Goal: Navigation & Orientation: Find specific page/section

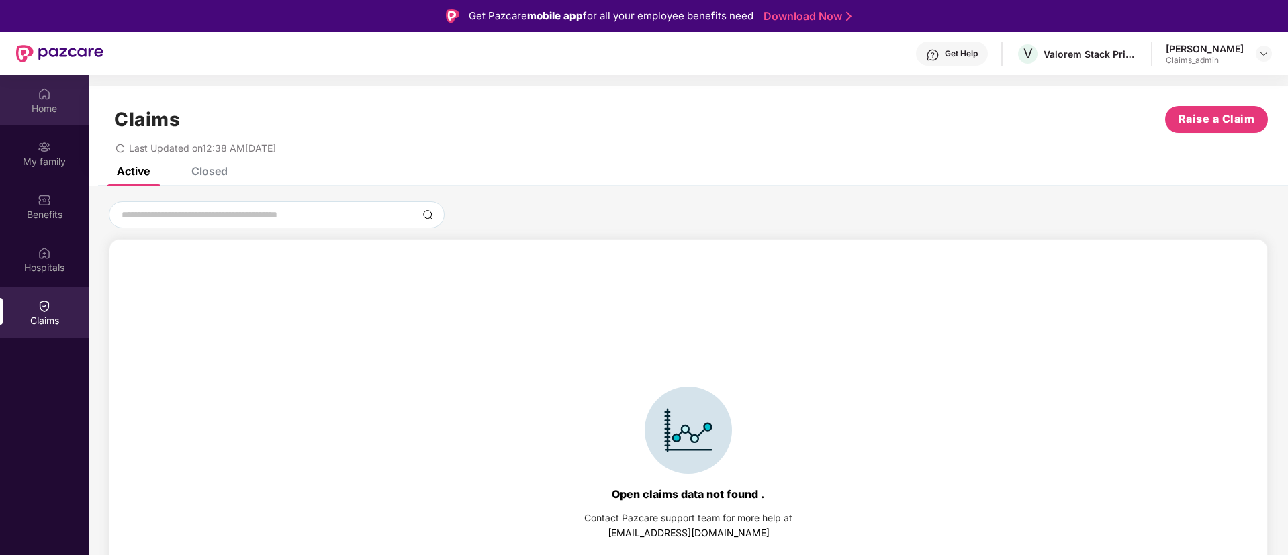
click at [37, 93] on div "Home" at bounding box center [44, 100] width 89 height 50
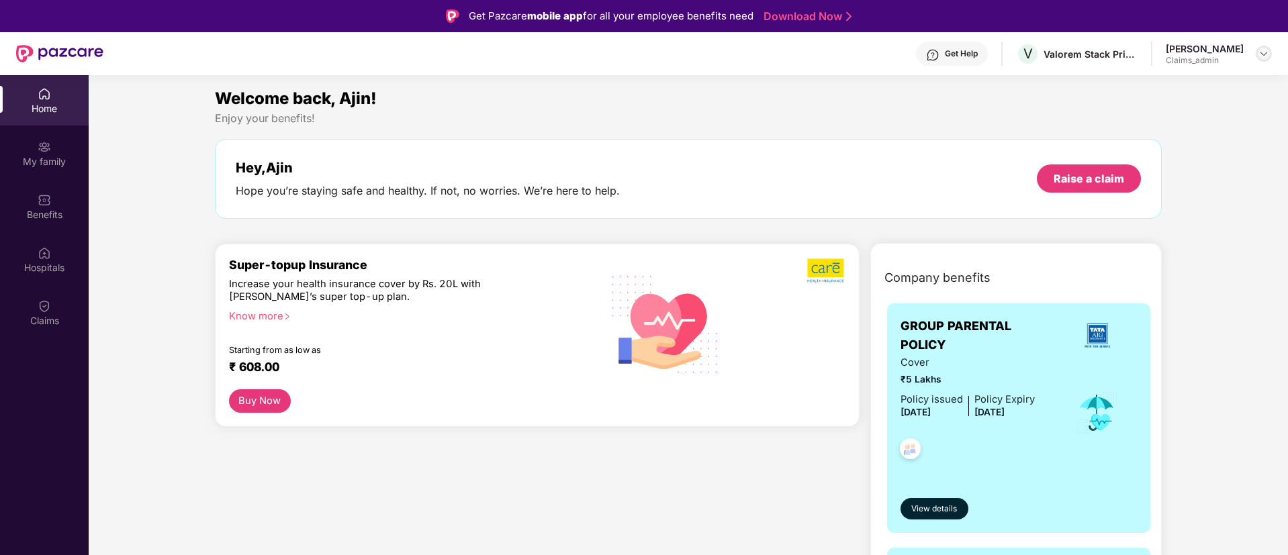
click at [1269, 53] on div at bounding box center [1263, 54] width 16 height 16
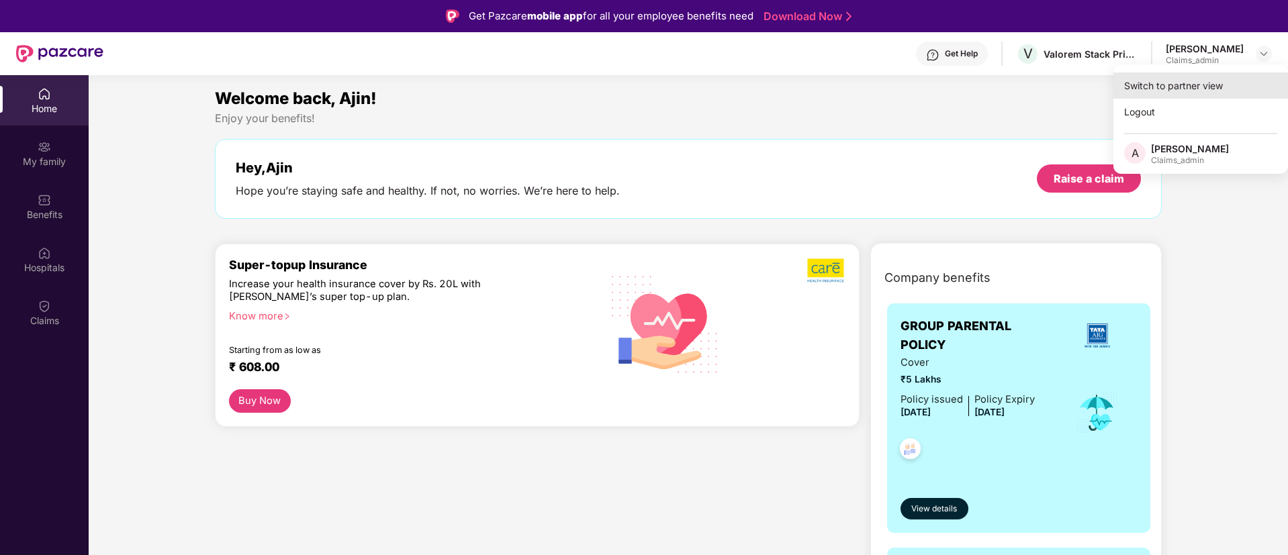
click at [1153, 91] on div "Switch to partner view" at bounding box center [1200, 86] width 175 height 26
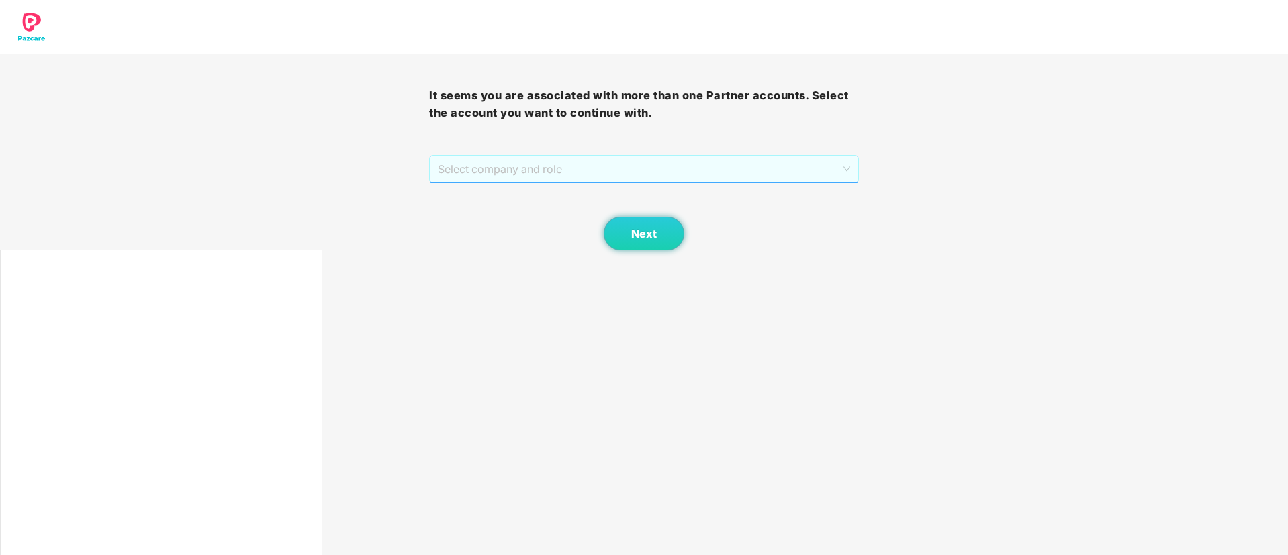
click at [588, 172] on span "Select company and role" at bounding box center [644, 169] width 412 height 26
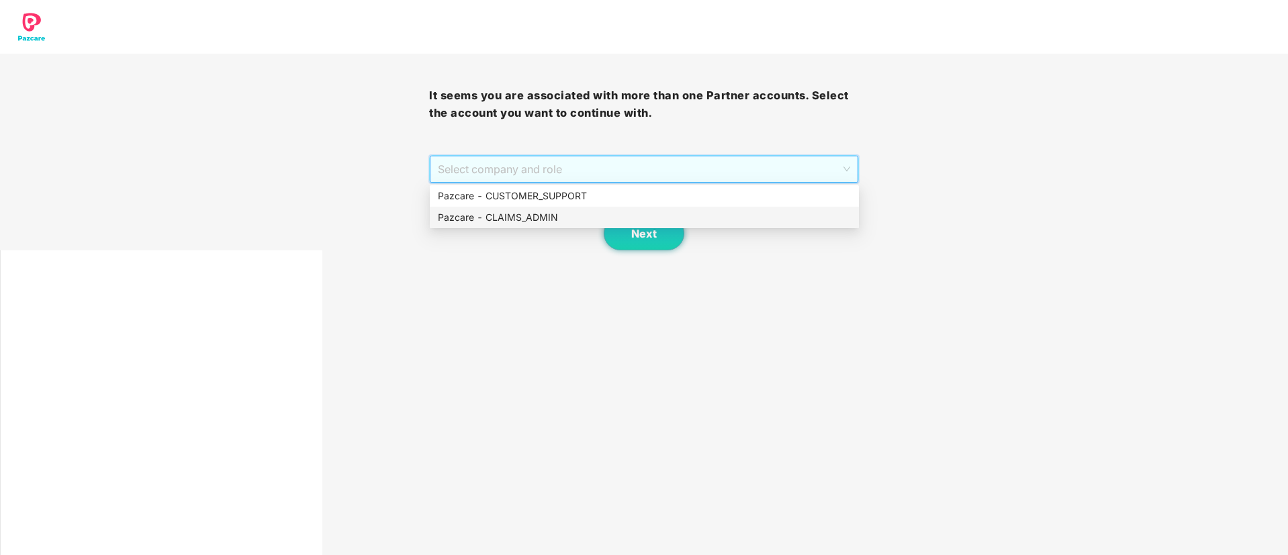
click at [553, 197] on div "Pazcare - CUSTOMER_SUPPORT" at bounding box center [644, 196] width 413 height 15
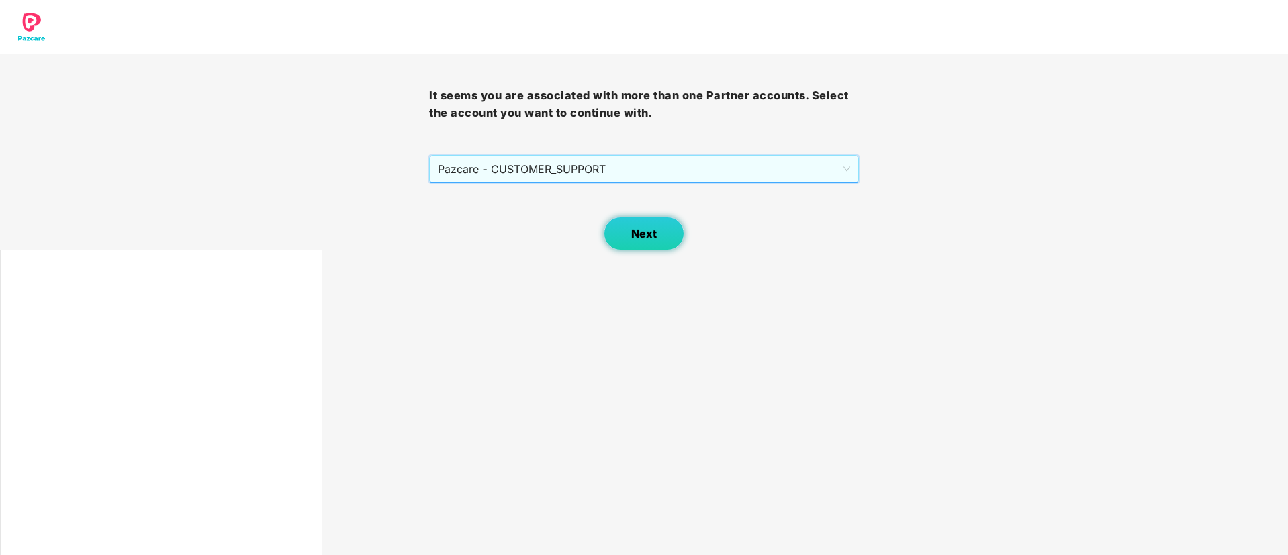
click at [630, 246] on button "Next" at bounding box center [644, 234] width 81 height 34
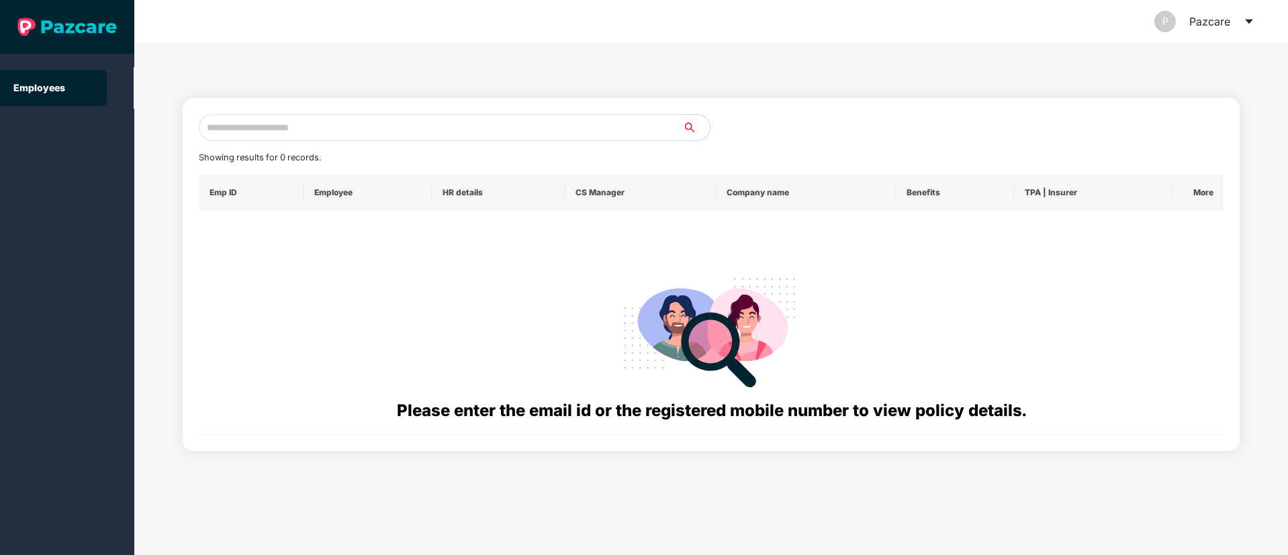
click at [389, 125] on input "text" at bounding box center [441, 127] width 484 height 27
paste input "**********"
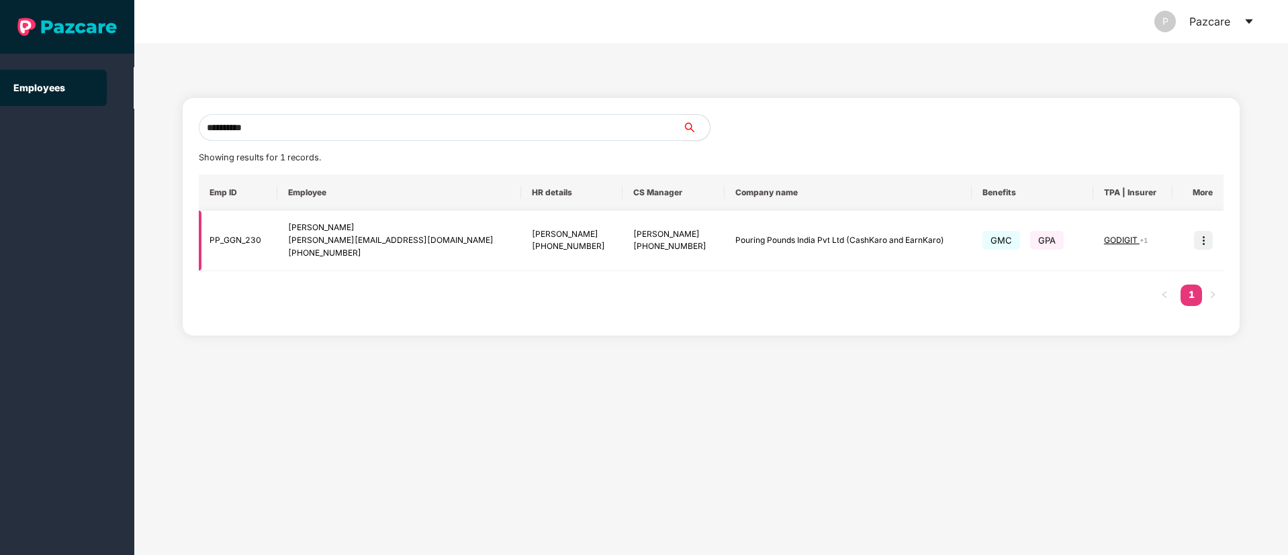
type input "**********"
click at [1204, 249] on img at bounding box center [1203, 240] width 19 height 19
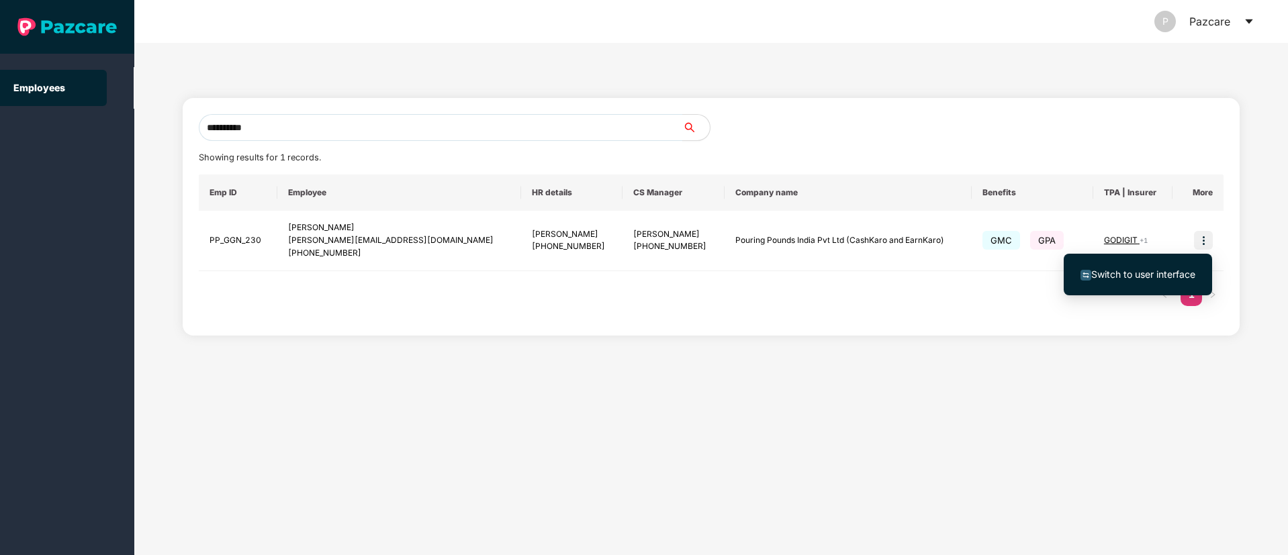
click at [1125, 271] on span "Switch to user interface" at bounding box center [1143, 274] width 104 height 11
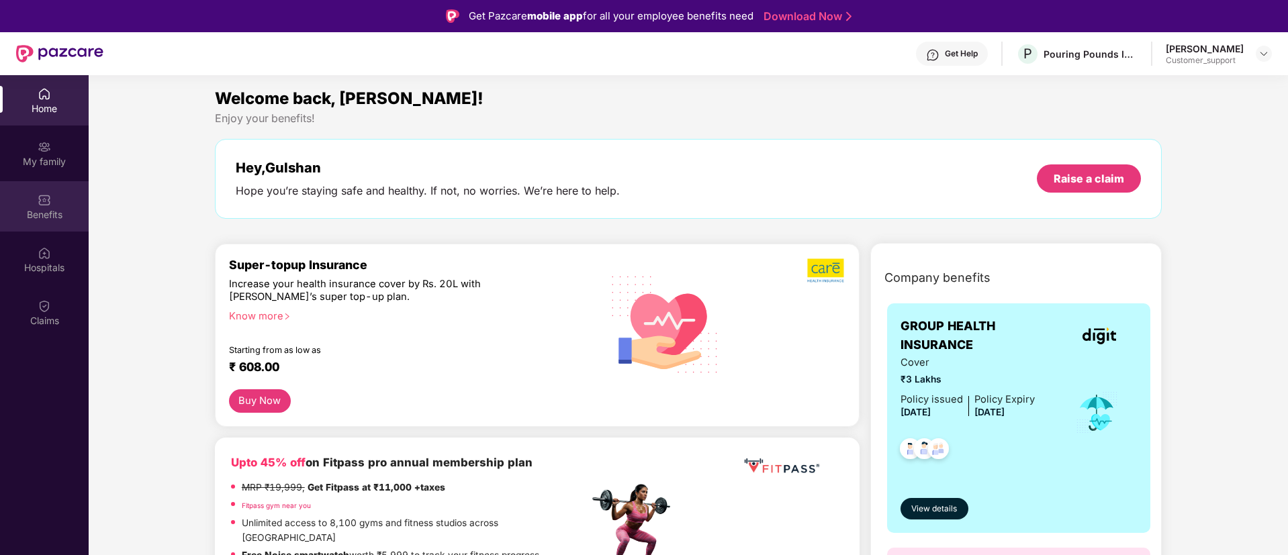
click at [63, 213] on div "Benefits" at bounding box center [44, 214] width 89 height 13
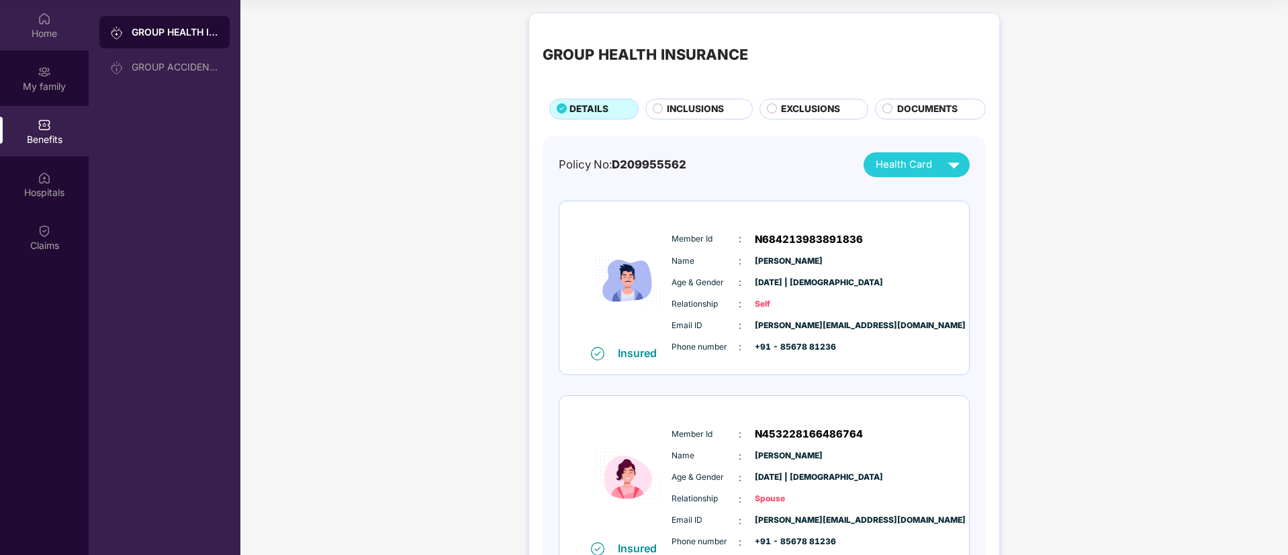
click at [32, 13] on div "Home" at bounding box center [44, 25] width 89 height 50
